Goal: Navigation & Orientation: Find specific page/section

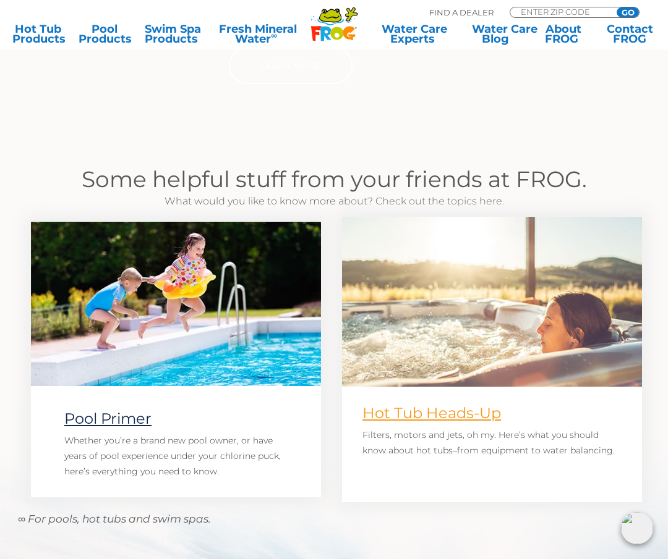
scroll to position [742, 0]
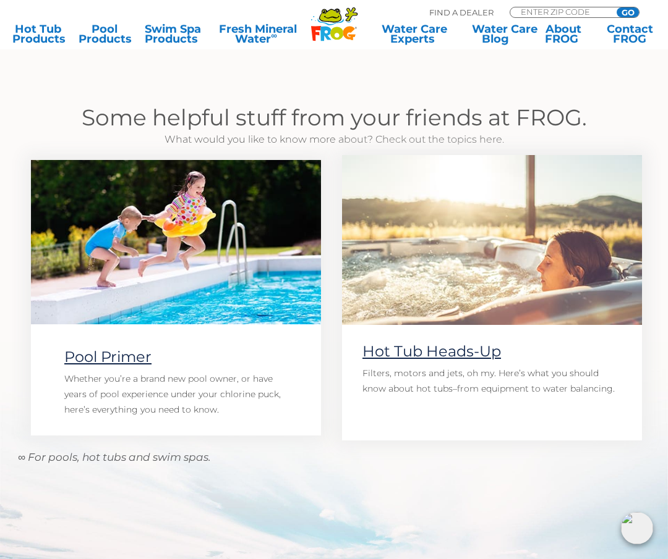
click at [159, 255] on img at bounding box center [176, 242] width 290 height 164
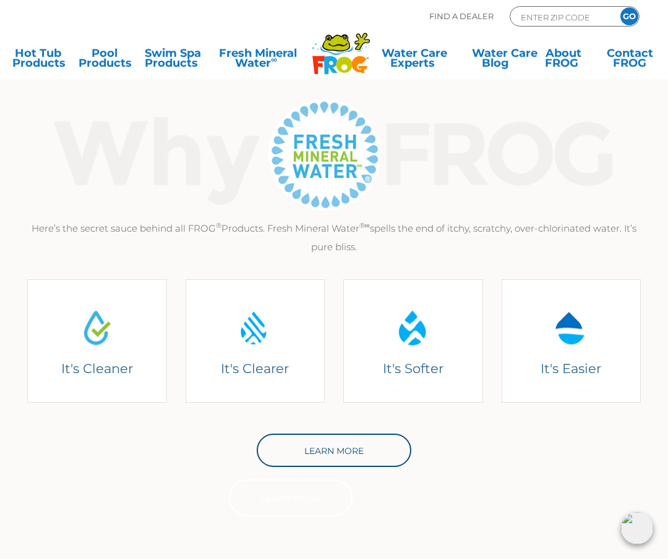
scroll to position [0, 0]
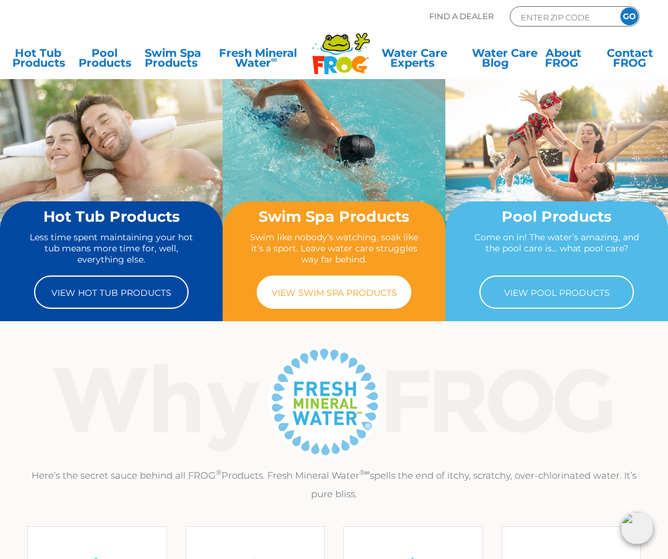
click at [337, 302] on link "View Swim Spa Products" at bounding box center [334, 292] width 155 height 33
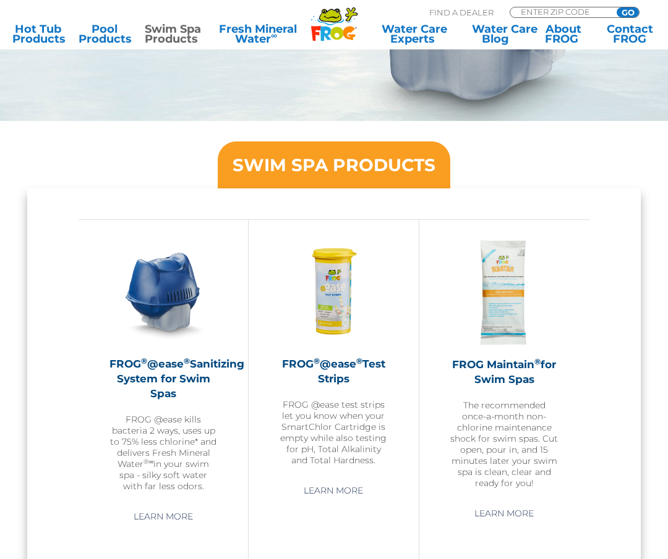
scroll to position [865, 0]
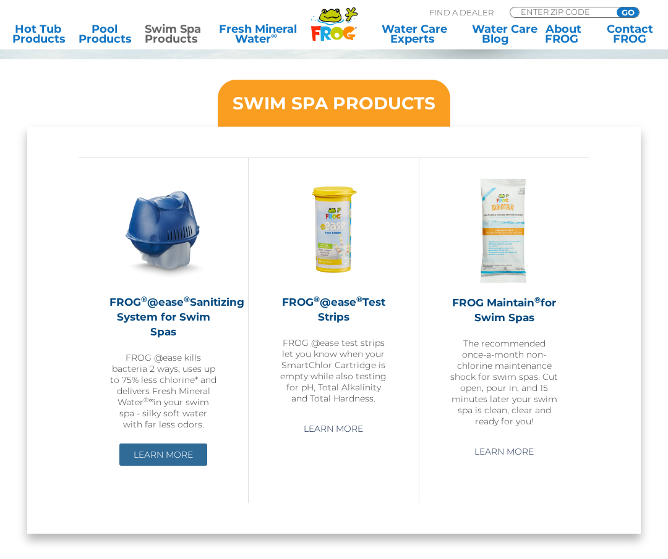
click at [155, 451] on link "Learn More" at bounding box center [163, 455] width 88 height 22
